Goal: Navigation & Orientation: Understand site structure

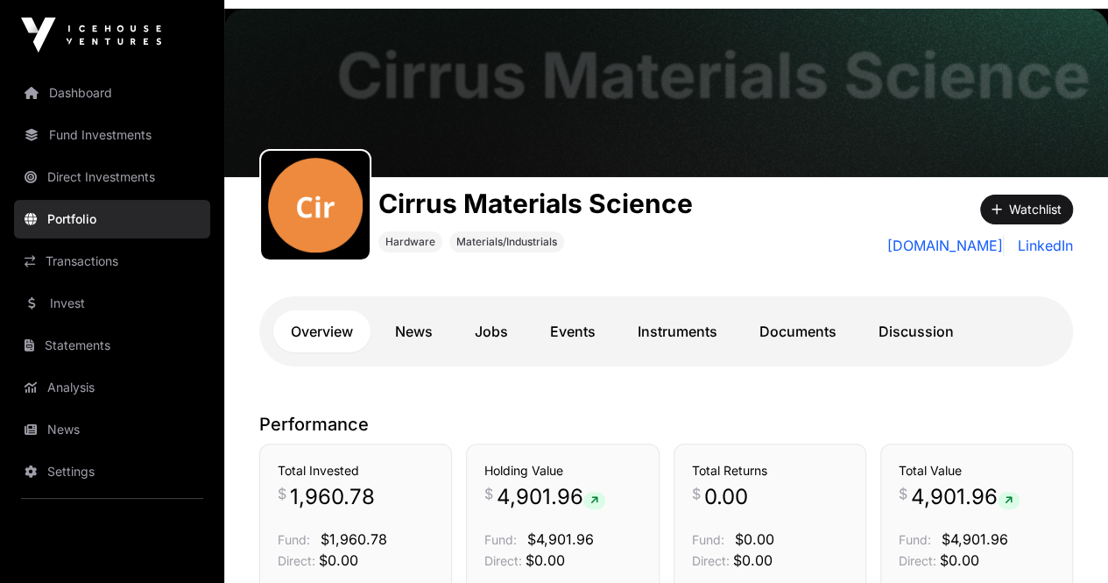
scroll to position [62, 0]
click at [95, 142] on link "Fund Investments" at bounding box center [112, 135] width 196 height 39
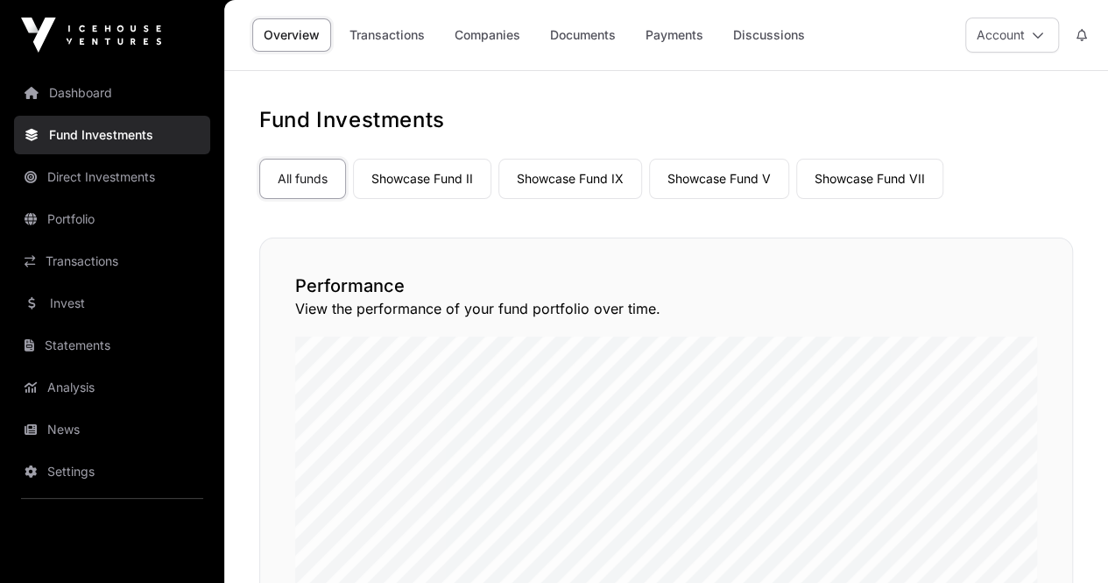
click at [124, 170] on link "Direct Investments" at bounding box center [112, 177] width 196 height 39
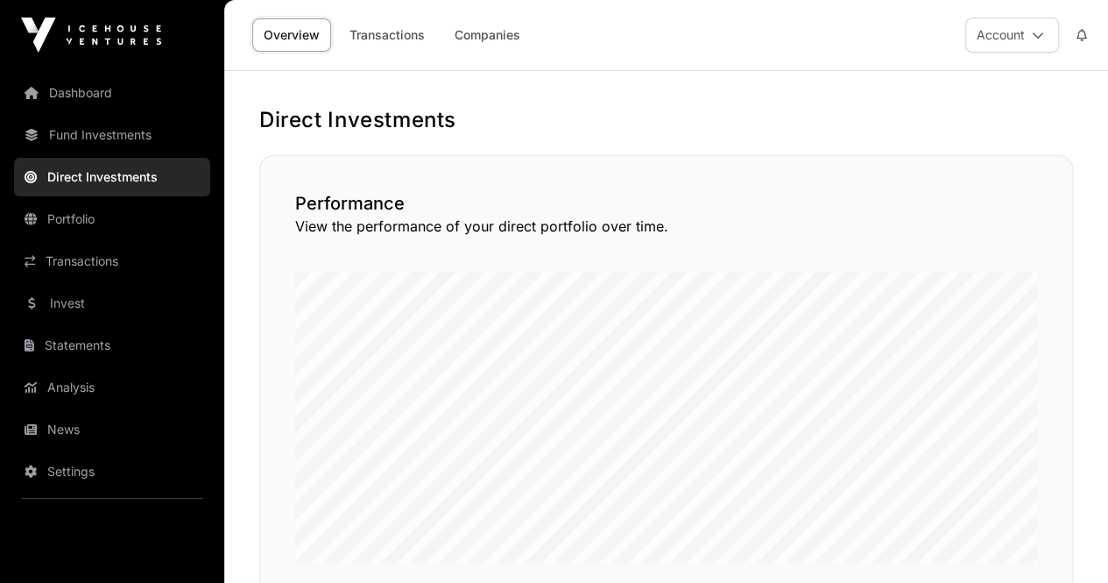
click at [110, 138] on link "Fund Investments" at bounding box center [112, 135] width 196 height 39
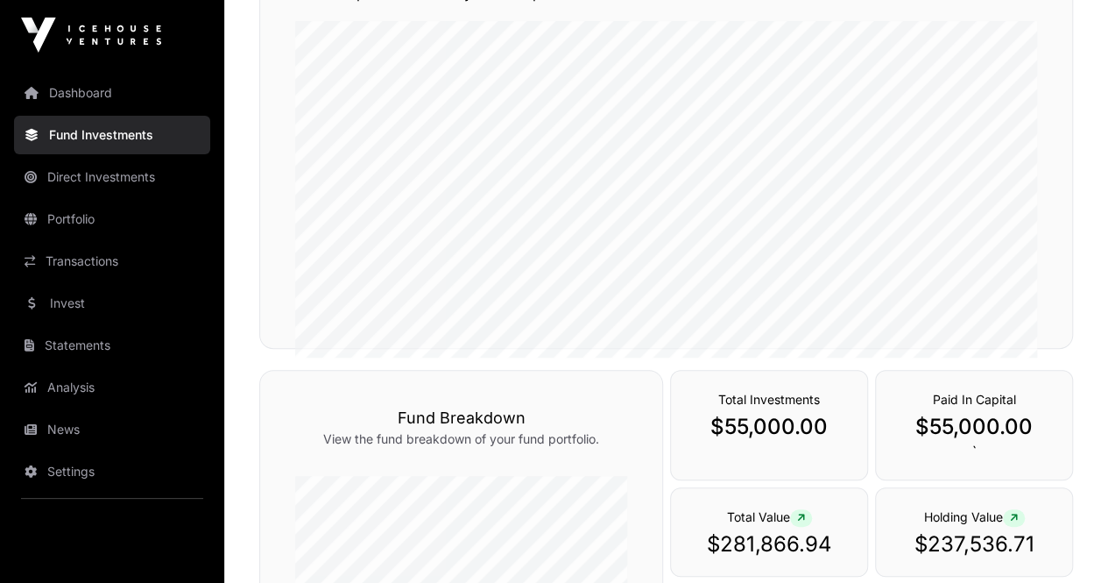
scroll to position [305, 0]
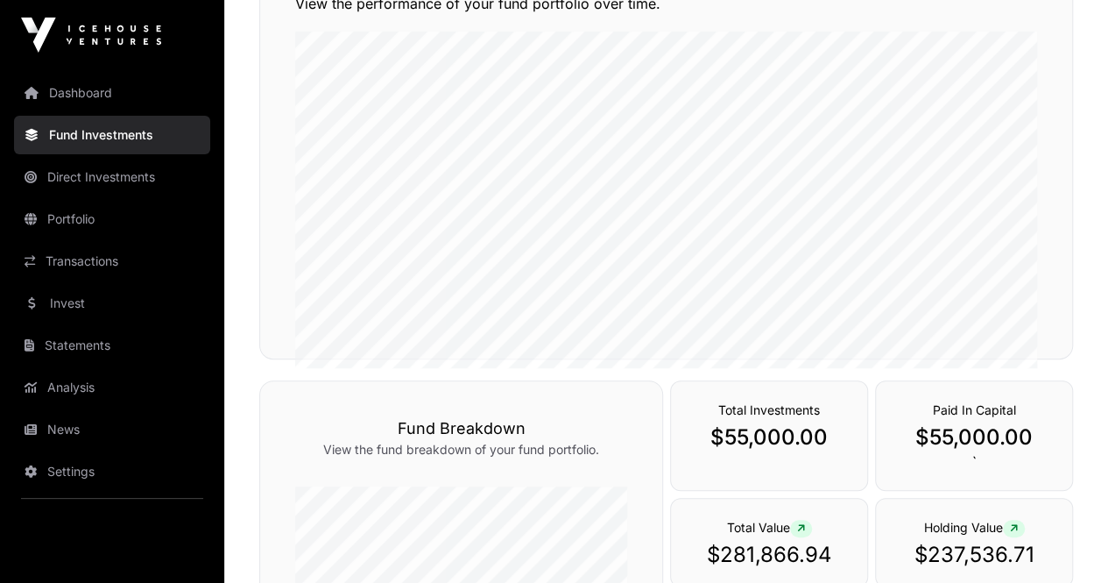
click at [93, 179] on link "Direct Investments" at bounding box center [112, 177] width 196 height 39
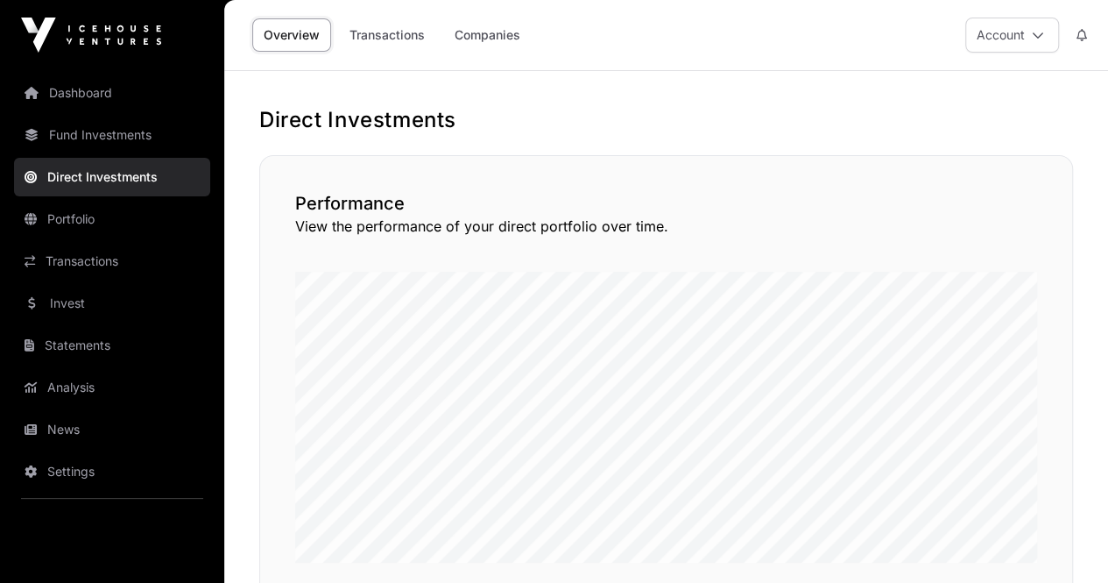
click at [505, 34] on link "Companies" at bounding box center [487, 34] width 88 height 33
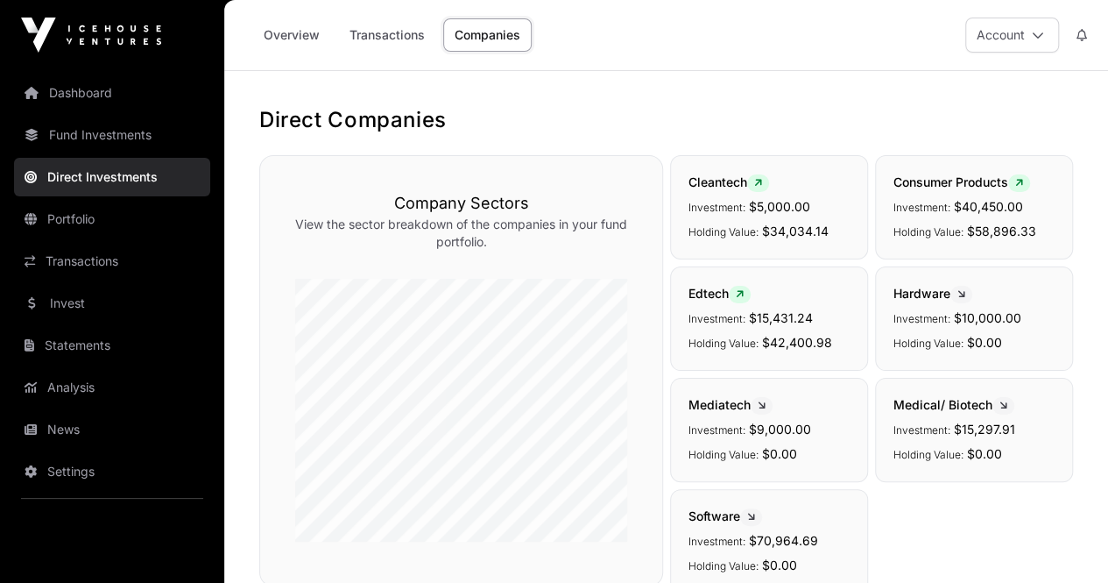
click at [60, 88] on link "Dashboard" at bounding box center [112, 93] width 196 height 39
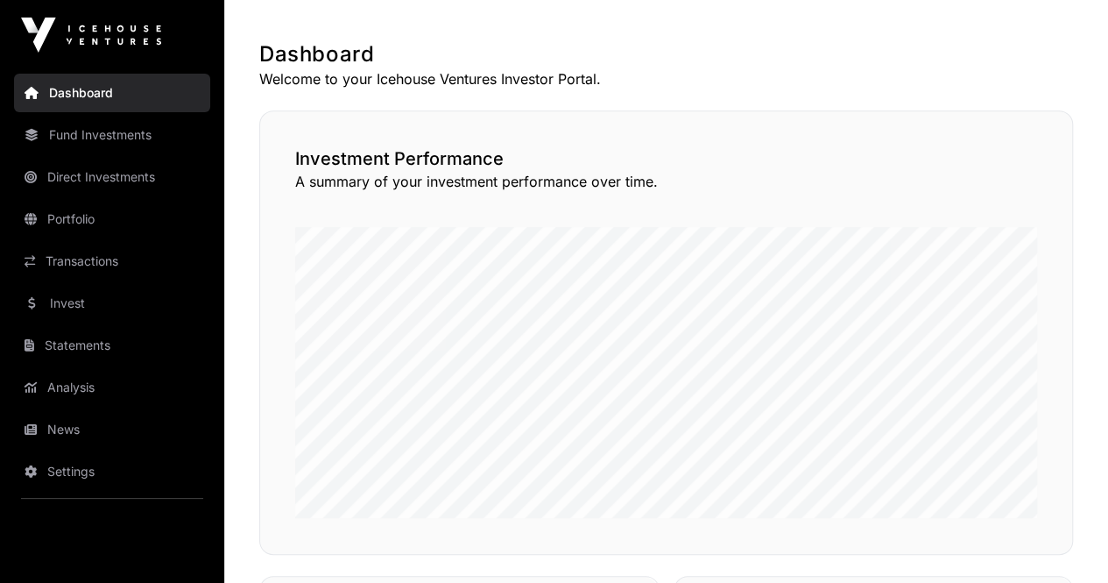
scroll to position [316, 0]
